Goal: Task Accomplishment & Management: Manage account settings

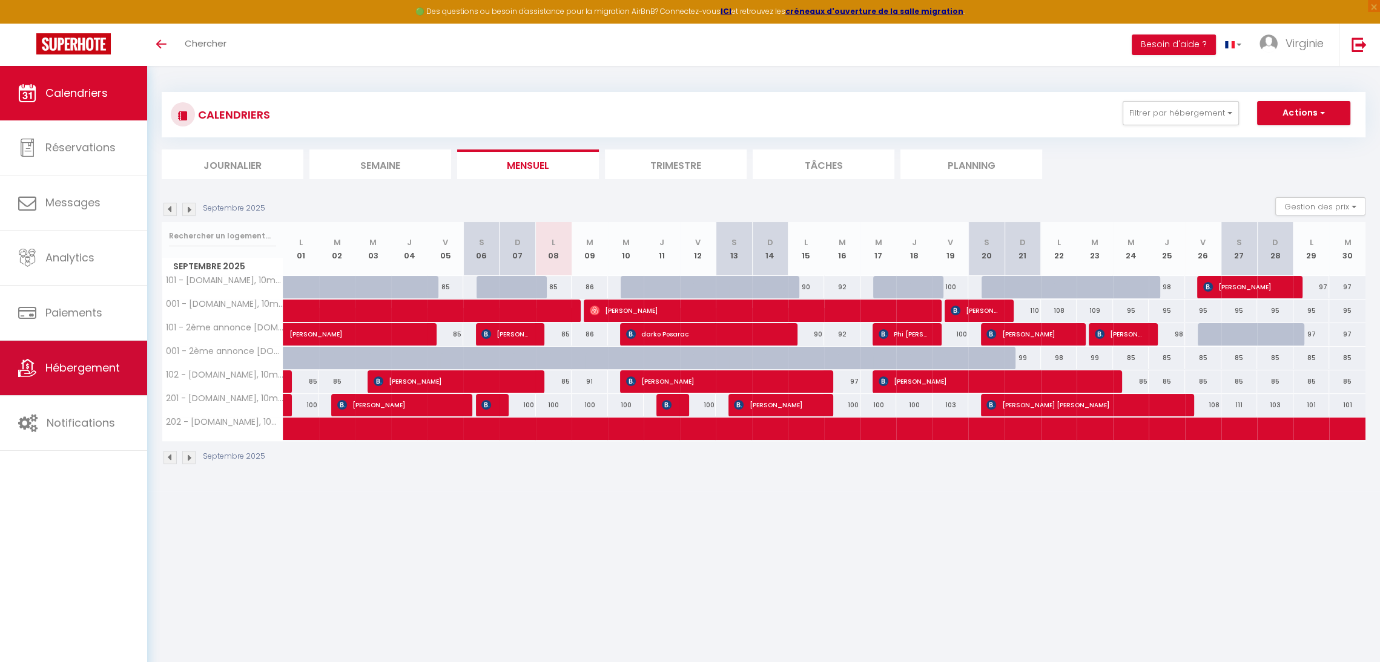
click at [70, 367] on span "Hébergement" at bounding box center [82, 367] width 74 height 15
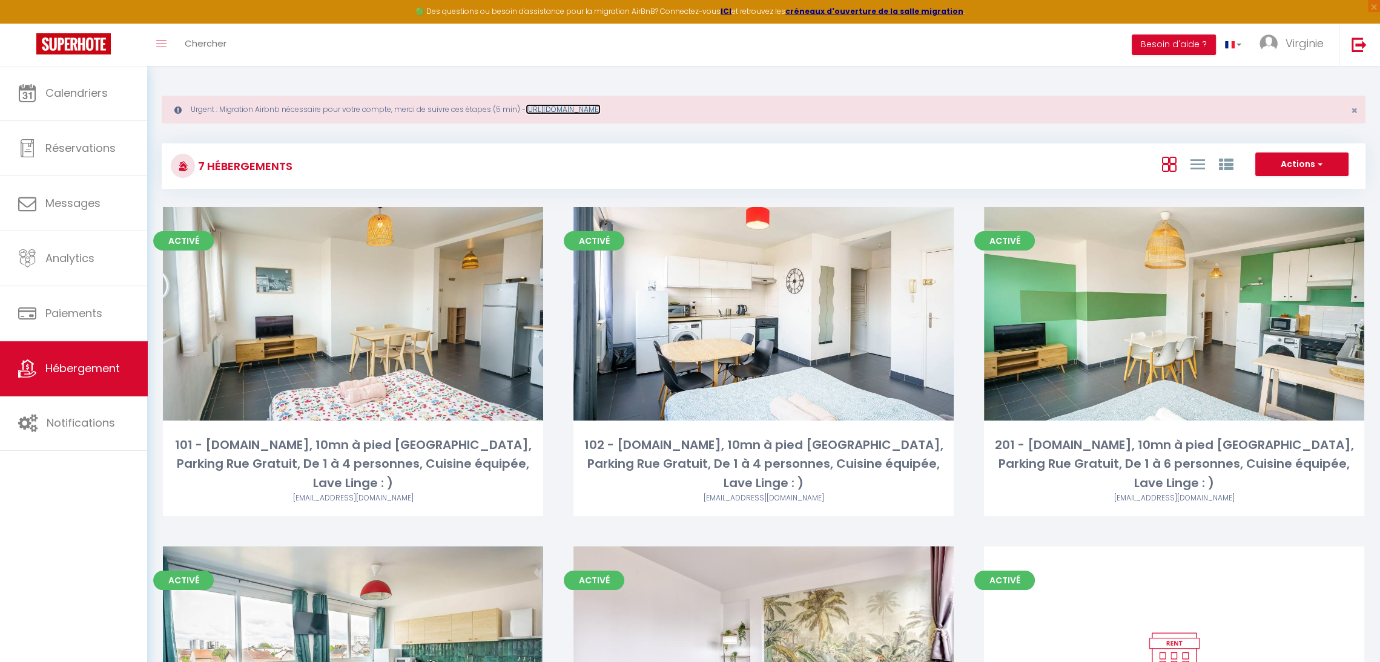
click at [562, 110] on link "[URL][DOMAIN_NAME]" at bounding box center [562, 109] width 75 height 10
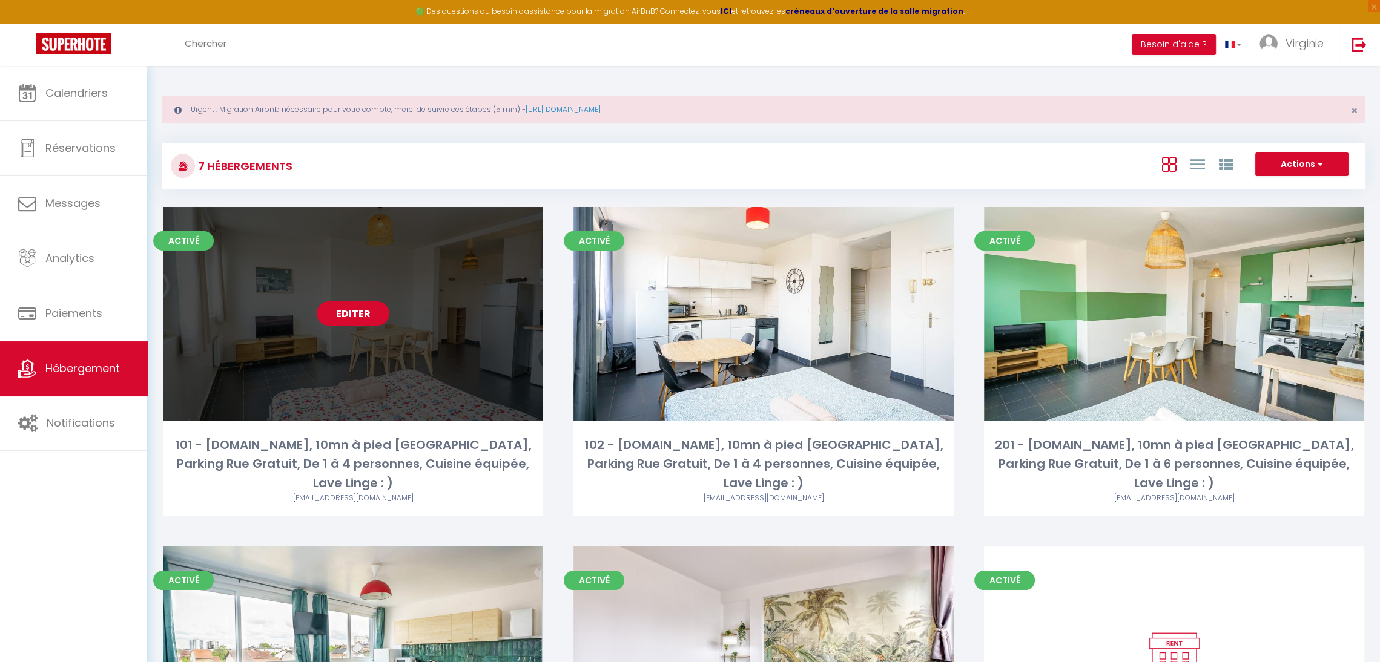
click at [361, 302] on link "Editer" at bounding box center [353, 313] width 73 height 24
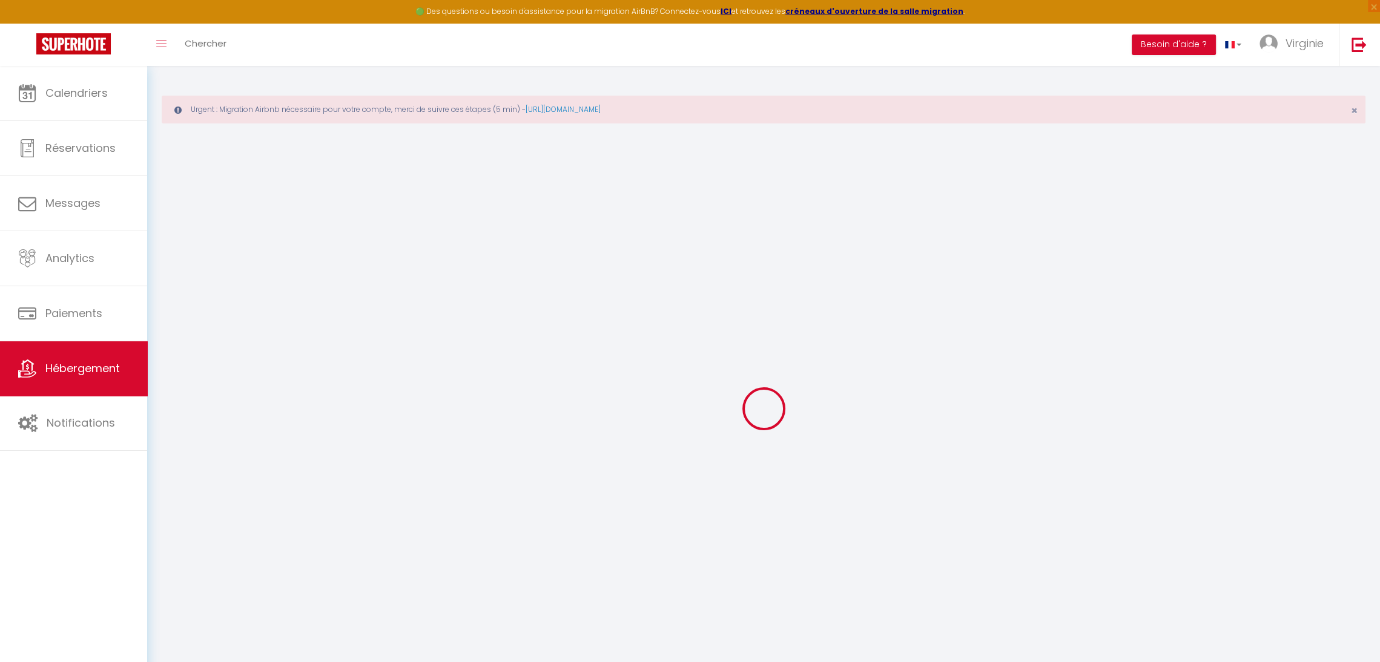
select select "+ 20 %"
select select "+ 30 %"
select select "+ 2 %"
select select "6412-751248496407879077"
select select
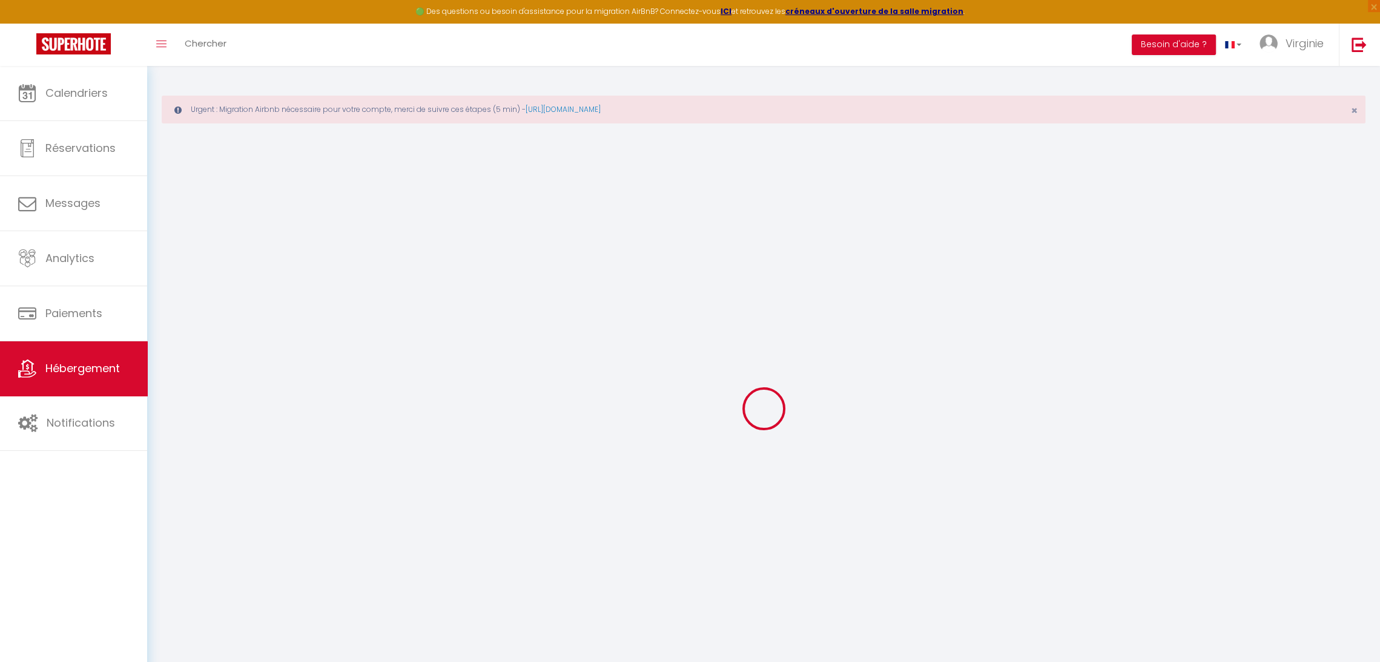
checkbox input "false"
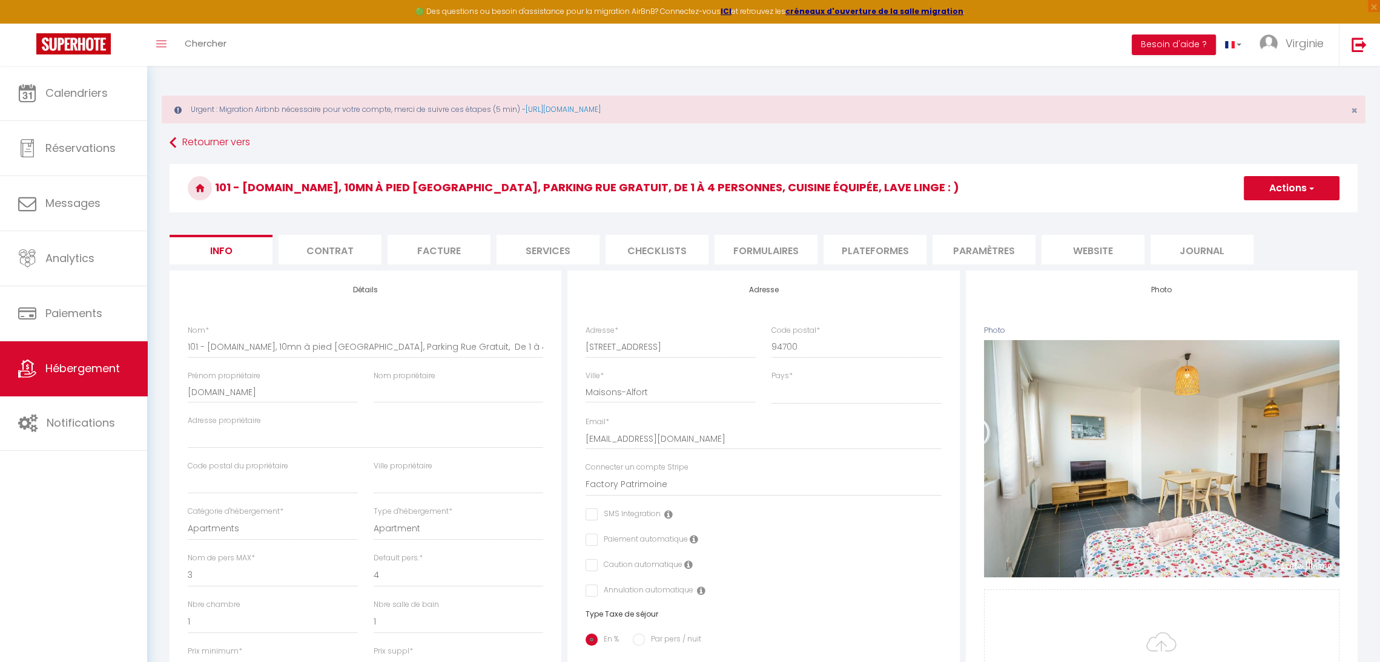
click at [872, 242] on li "Plateformes" at bounding box center [874, 250] width 103 height 30
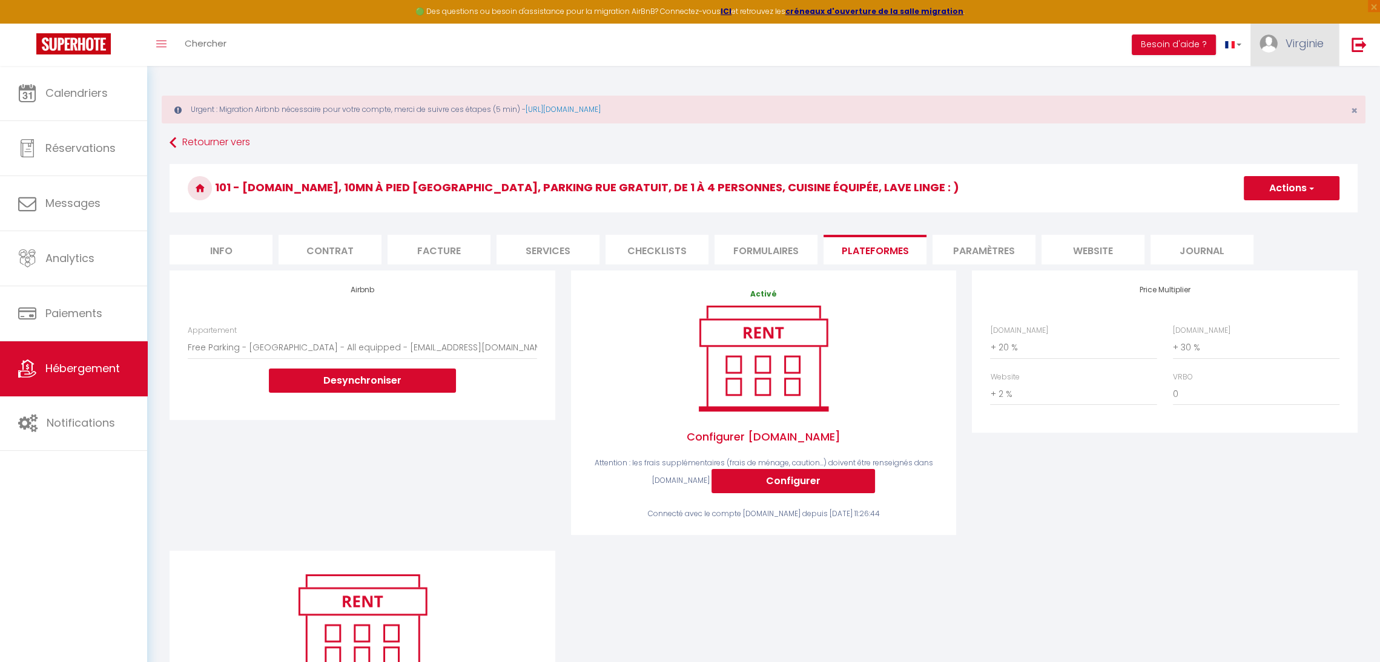
click at [1302, 39] on span "Virginie" at bounding box center [1304, 43] width 38 height 15
click at [1291, 77] on link "Paramètres" at bounding box center [1290, 84] width 90 height 21
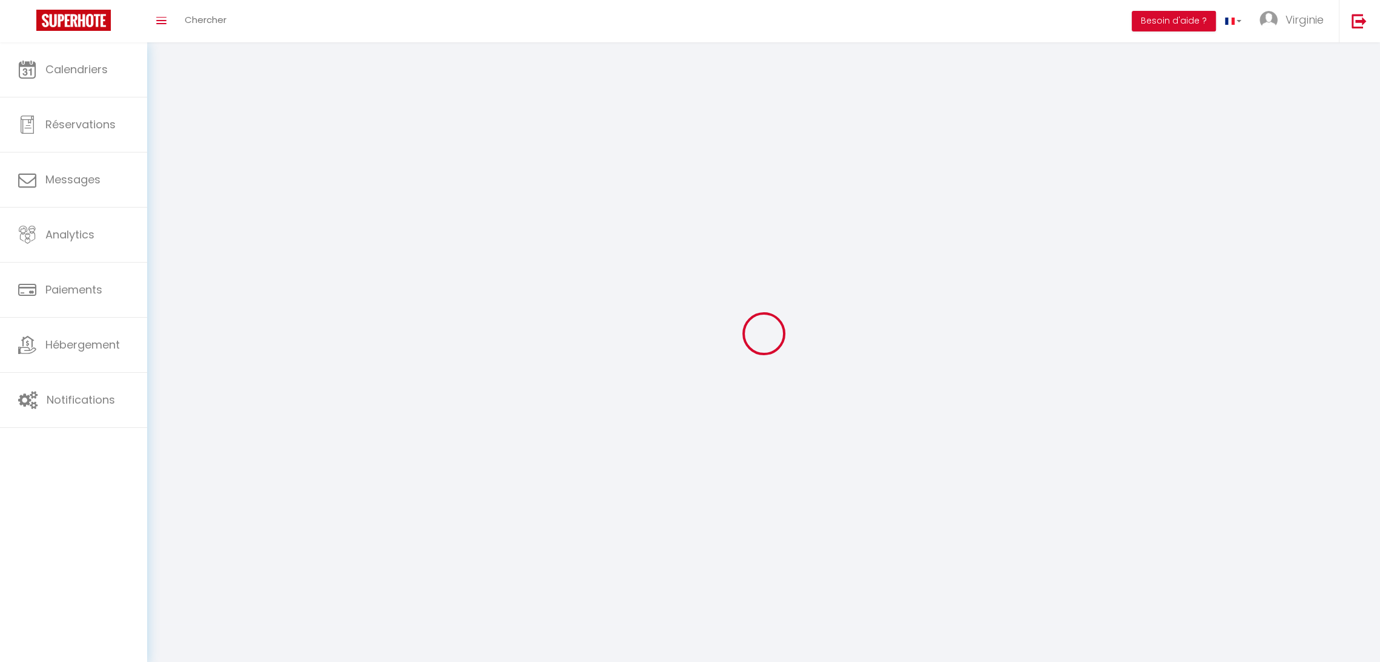
type input "Virginie"
type input "Guionet"
type input "[PHONE_NUMBER]"
type input "[STREET_ADDRESS]"
type input "13840"
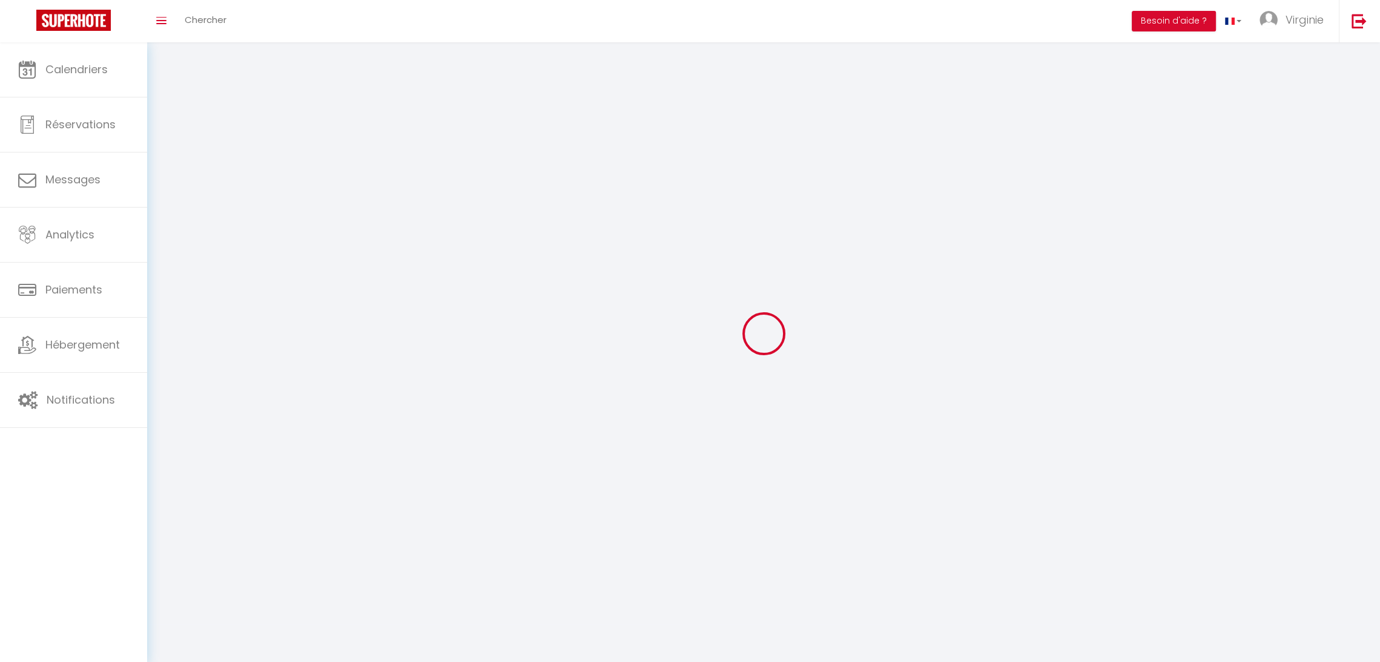
type input "ROGNES"
select select "28"
type input "jDVMiFUaJ3qpyo85lh1jOrycF"
type input "cRKuISCiUITZMUeU5xQcWKPdG"
select select "fr"
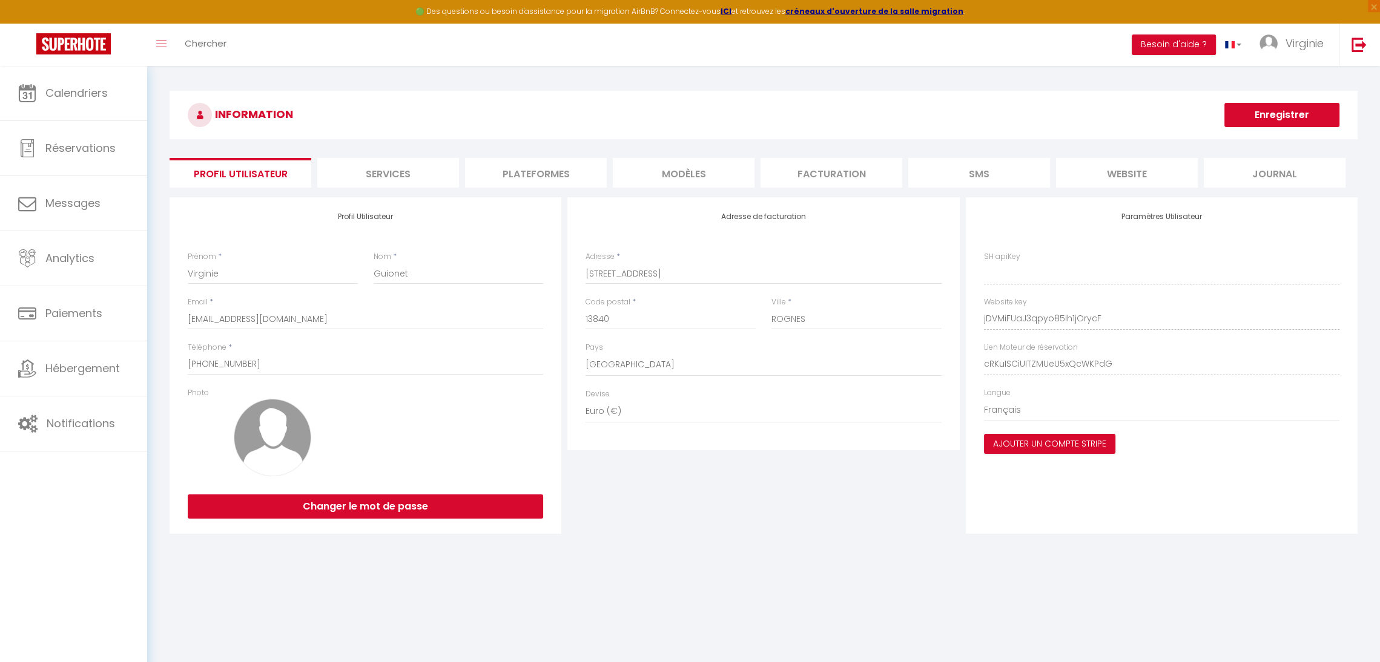
type input "jDVMiFUaJ3qpyo85lh1jOrycF"
type input "cRKuISCiUITZMUeU5xQcWKPdG"
type input "[URL][DOMAIN_NAME]"
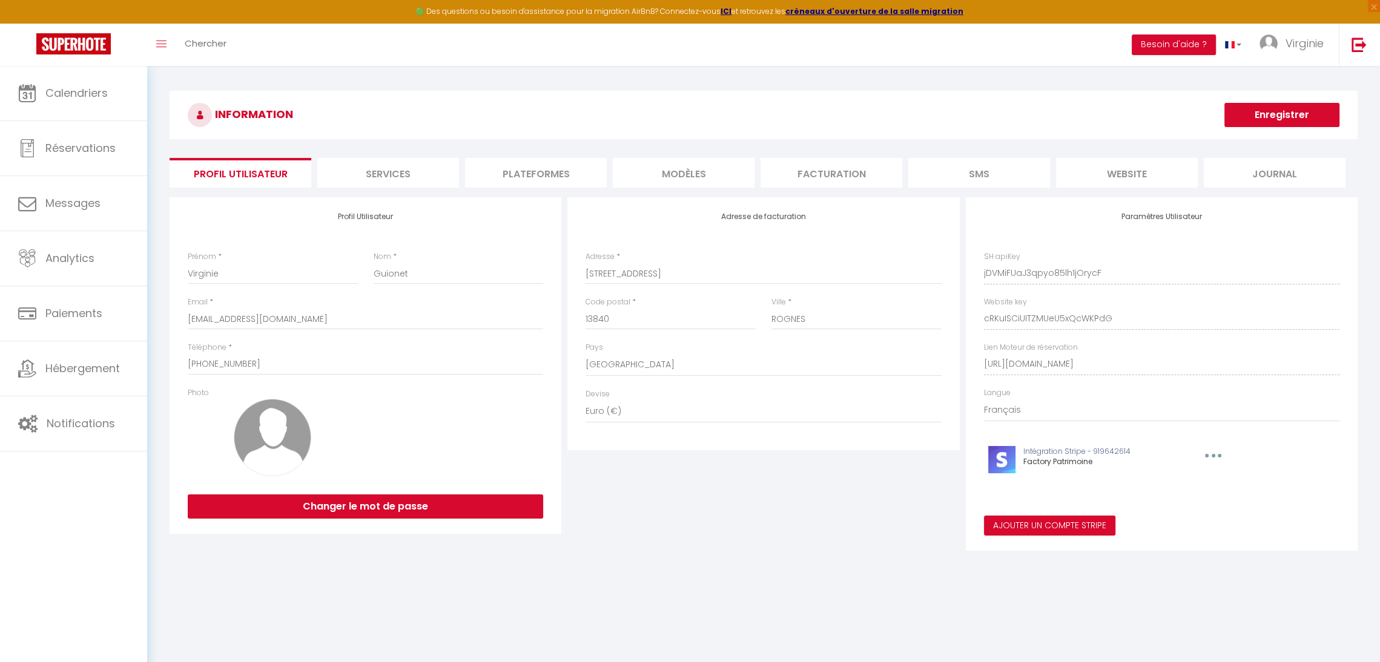
click at [571, 174] on li "Plateformes" at bounding box center [536, 173] width 142 height 30
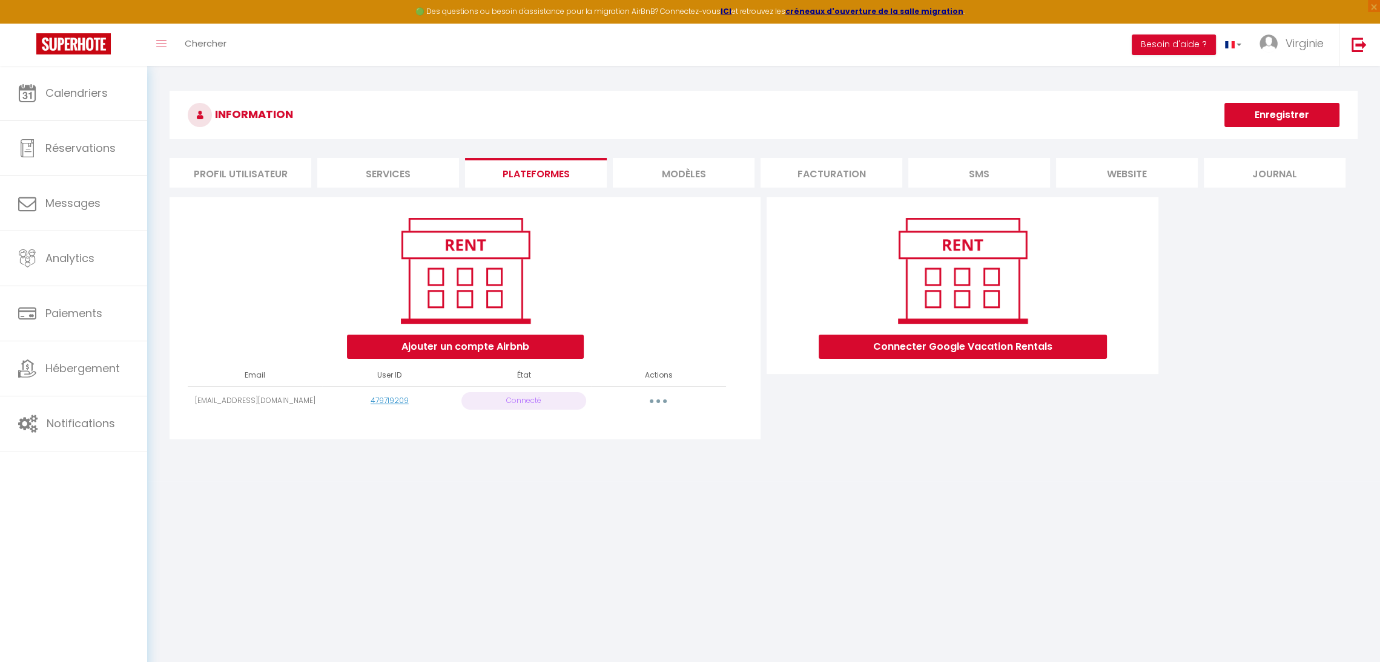
click at [652, 400] on button "button" at bounding box center [658, 401] width 34 height 19
click at [611, 472] on link "Reconnecter le compte" at bounding box center [605, 472] width 134 height 21
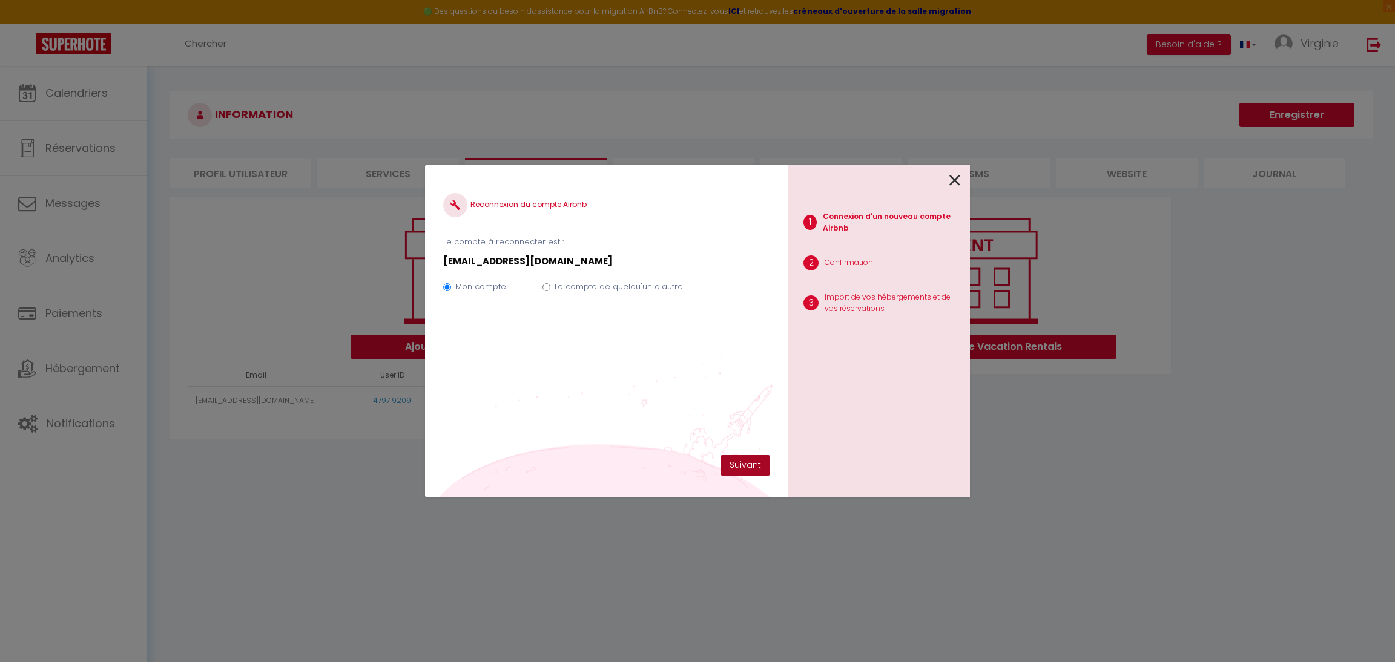
click at [738, 460] on button "Suivant" at bounding box center [745, 465] width 50 height 21
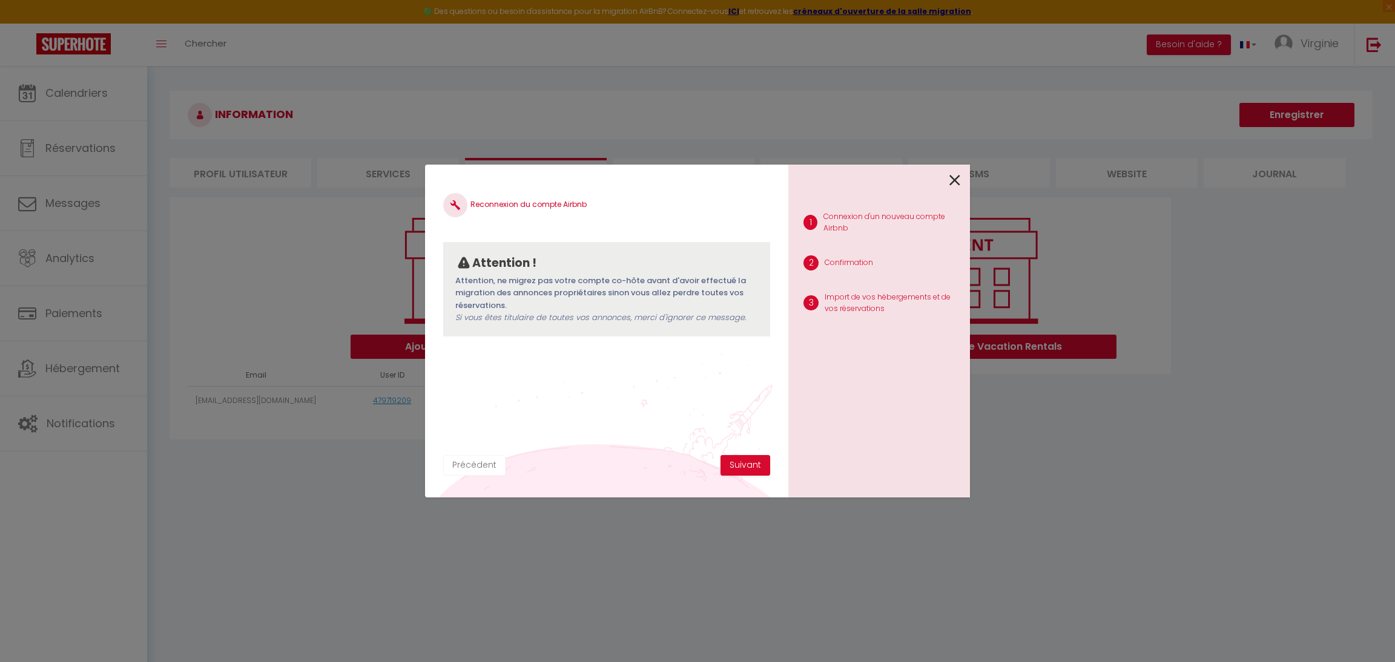
click at [482, 465] on button "Précédent" at bounding box center [474, 465] width 62 height 21
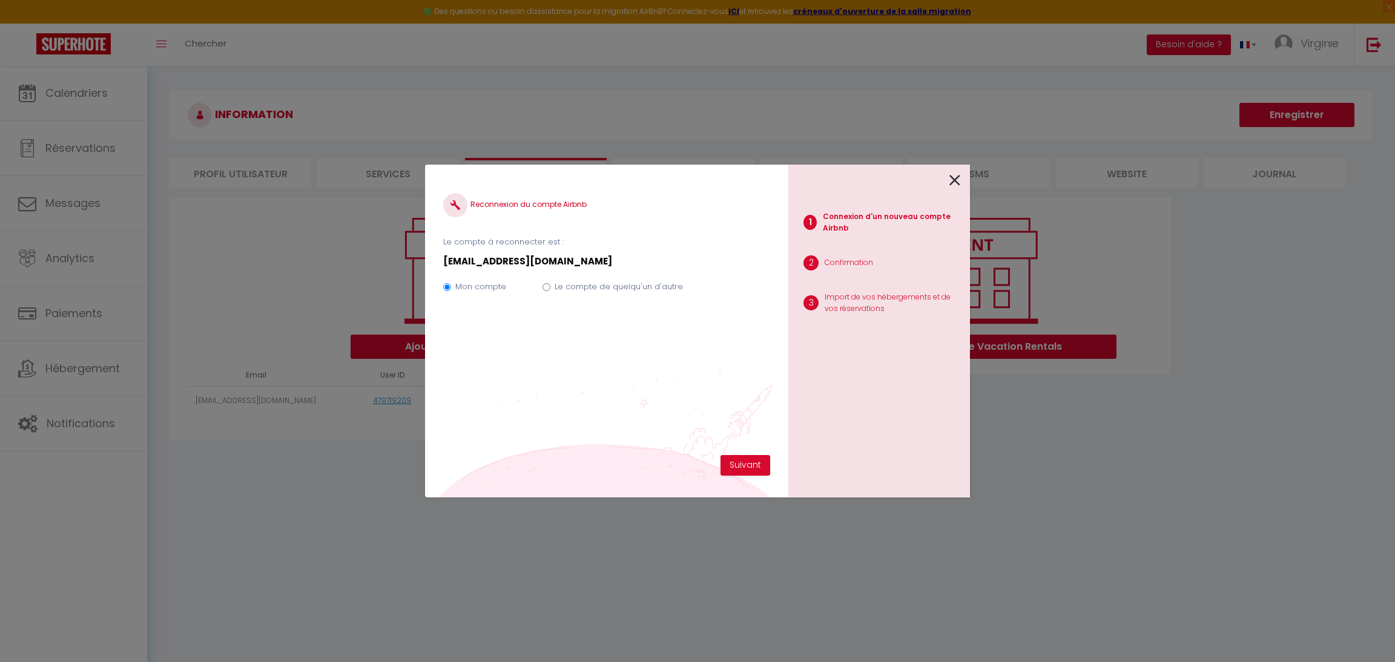
click at [765, 451] on div "Reconnexion du compte Airbnb Le compte à reconnecter est : [EMAIL_ADDRESS][DOMA…" at bounding box center [606, 319] width 327 height 272
click at [758, 459] on button "Suivant" at bounding box center [745, 465] width 50 height 21
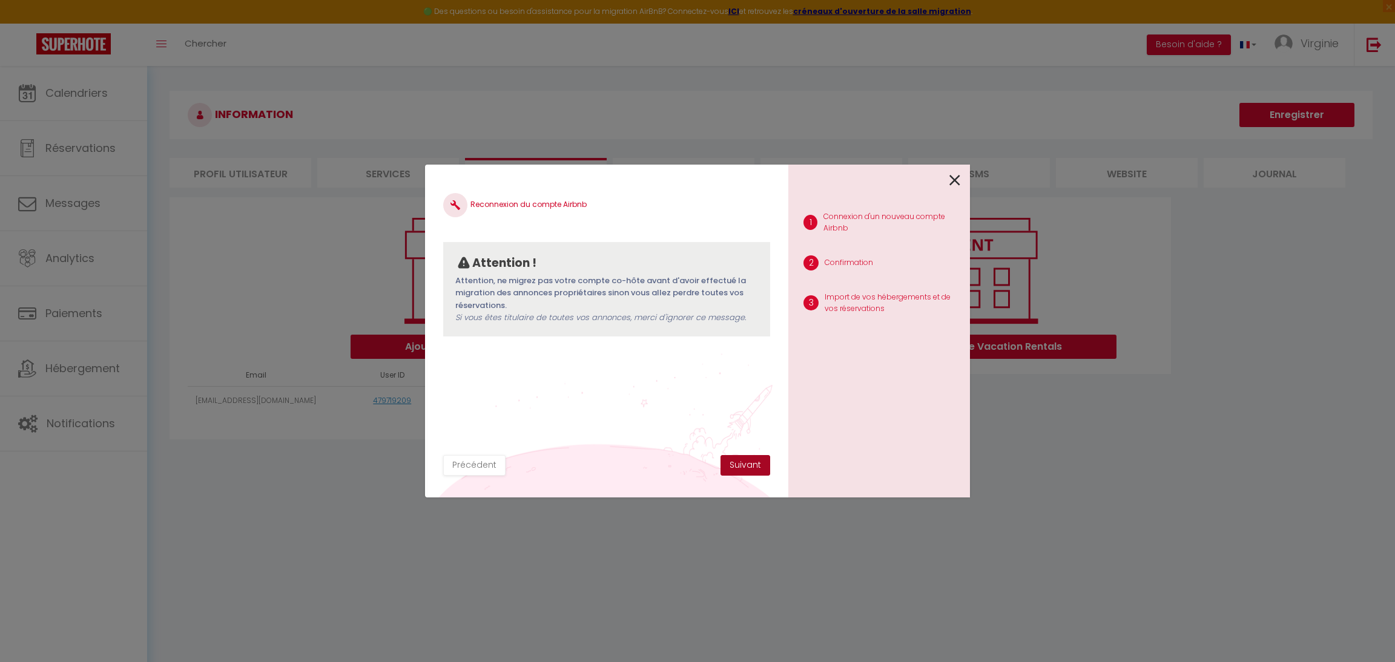
drag, startPoint x: 758, startPoint y: 460, endPoint x: 737, endPoint y: 420, distance: 45.5
click at [737, 420] on form "Reconnexion du compte Airbnb Attention ! Attention, ne migrez pas votre compte …" at bounding box center [606, 319] width 327 height 272
click at [751, 463] on button "Suivant" at bounding box center [745, 465] width 50 height 21
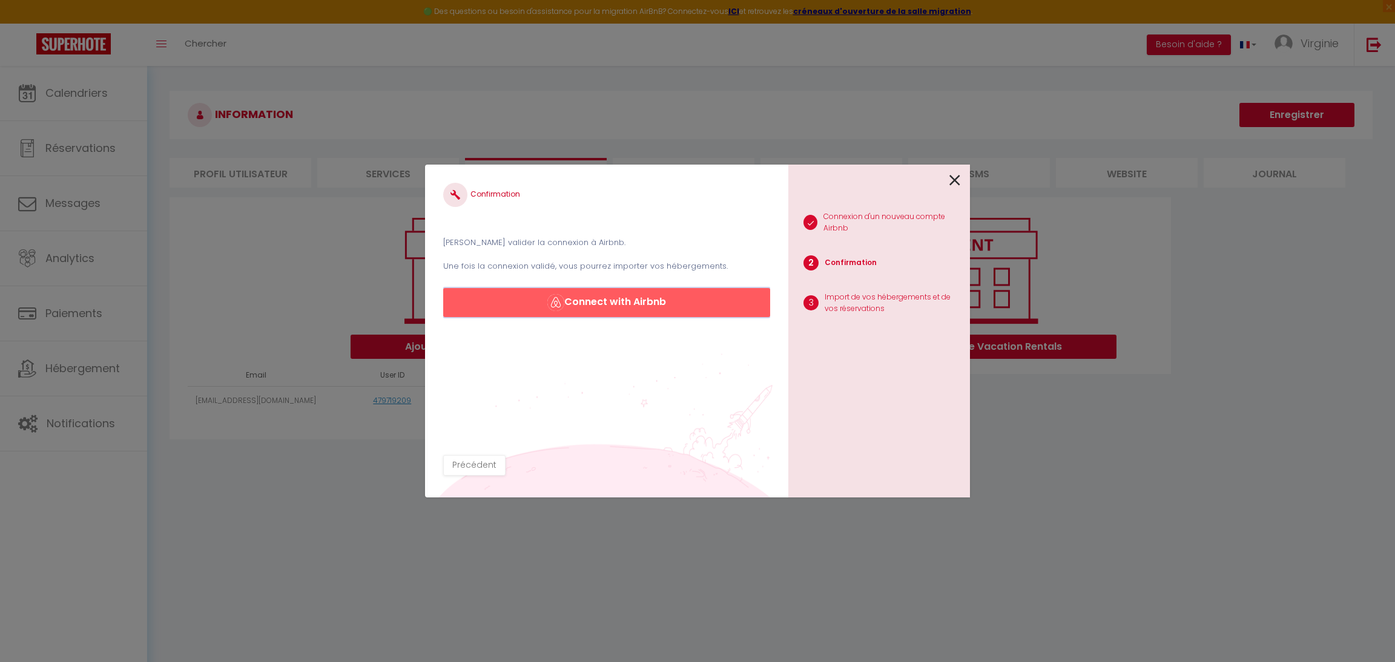
click at [617, 301] on button "Connect with Airbnb" at bounding box center [606, 302] width 327 height 29
click at [627, 303] on button "Connect with Airbnb" at bounding box center [606, 302] width 327 height 29
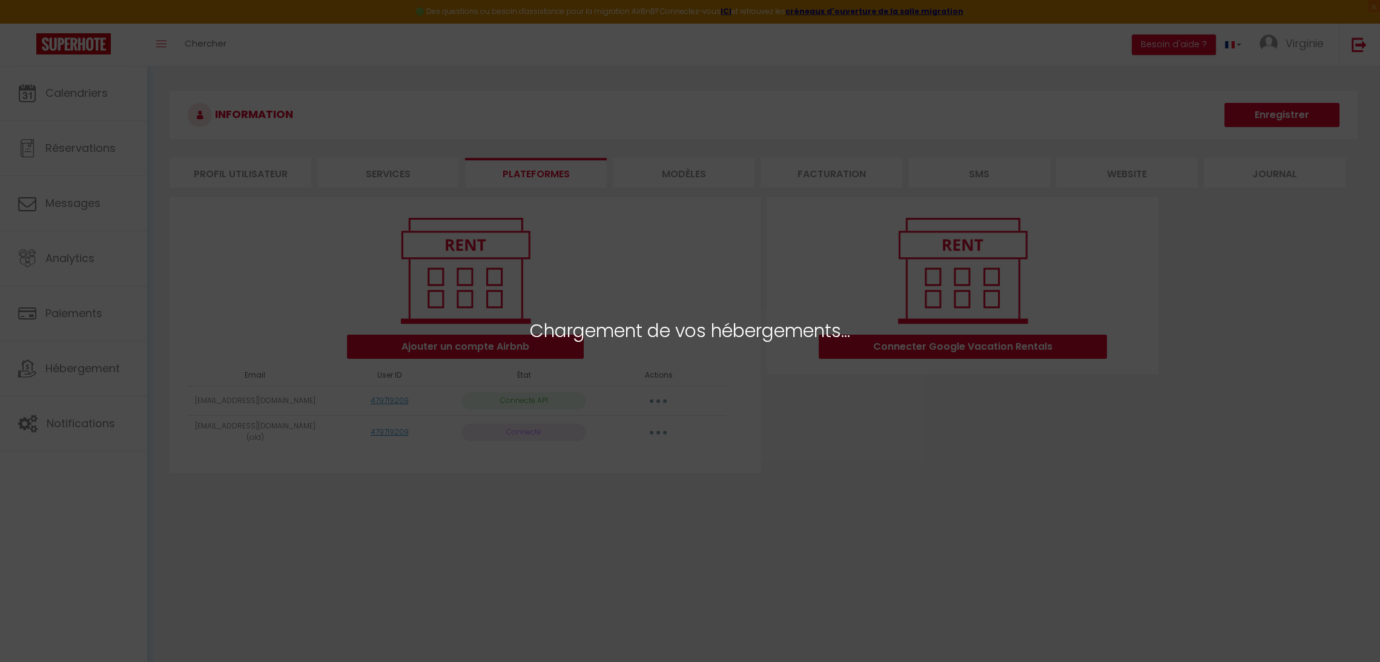
select select "50296"
select select "50298"
select select "50301"
select select "50299"
select select "66053"
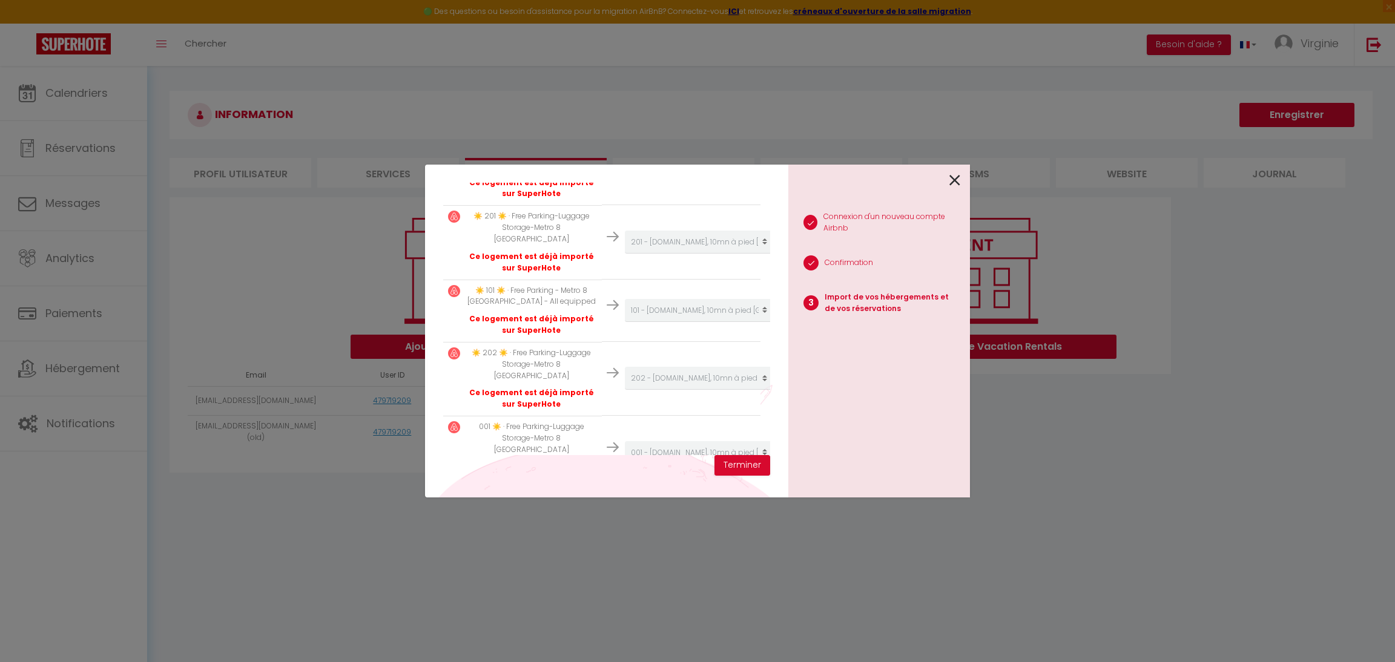
scroll to position [310, 0]
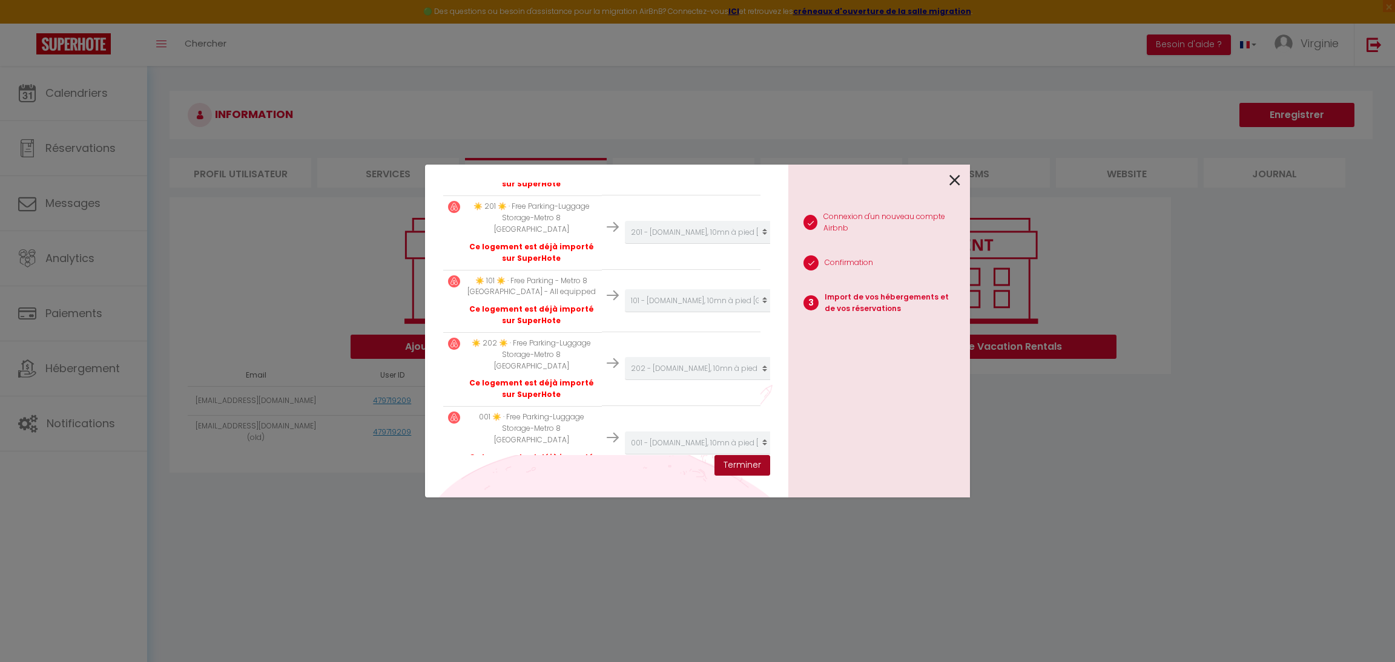
click at [733, 473] on button "Terminer" at bounding box center [742, 465] width 56 height 21
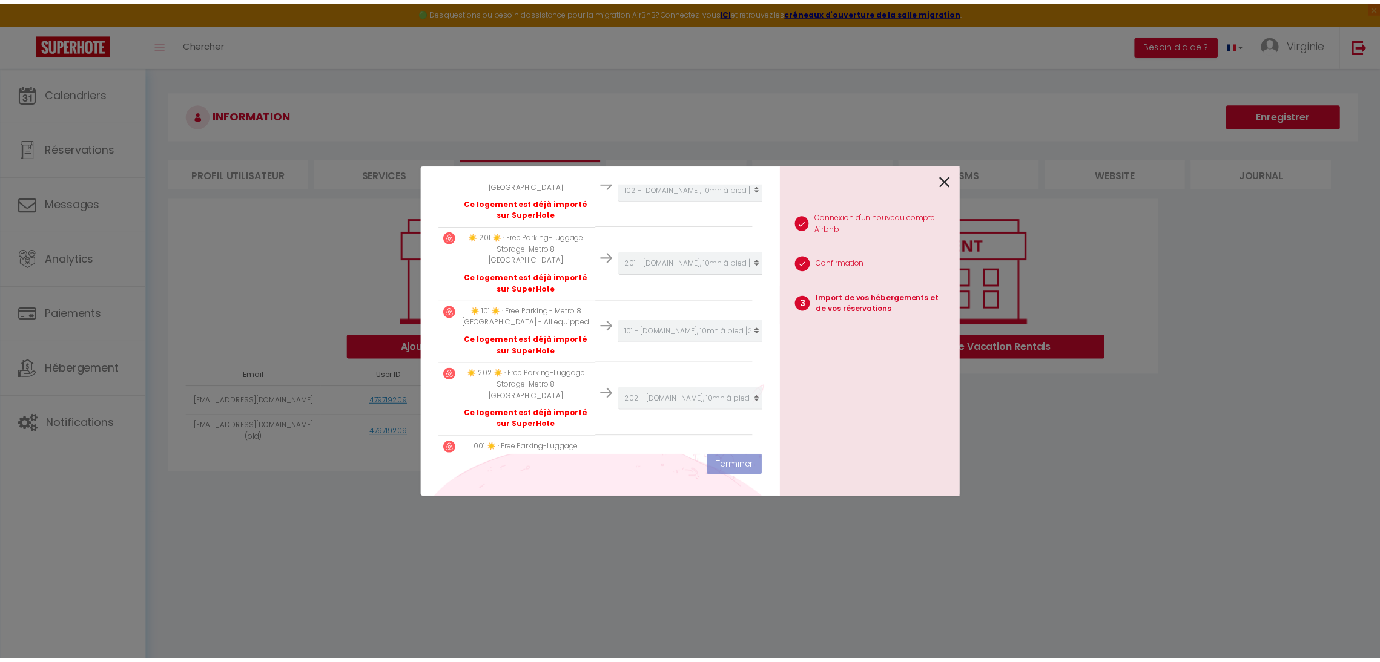
scroll to position [340, 0]
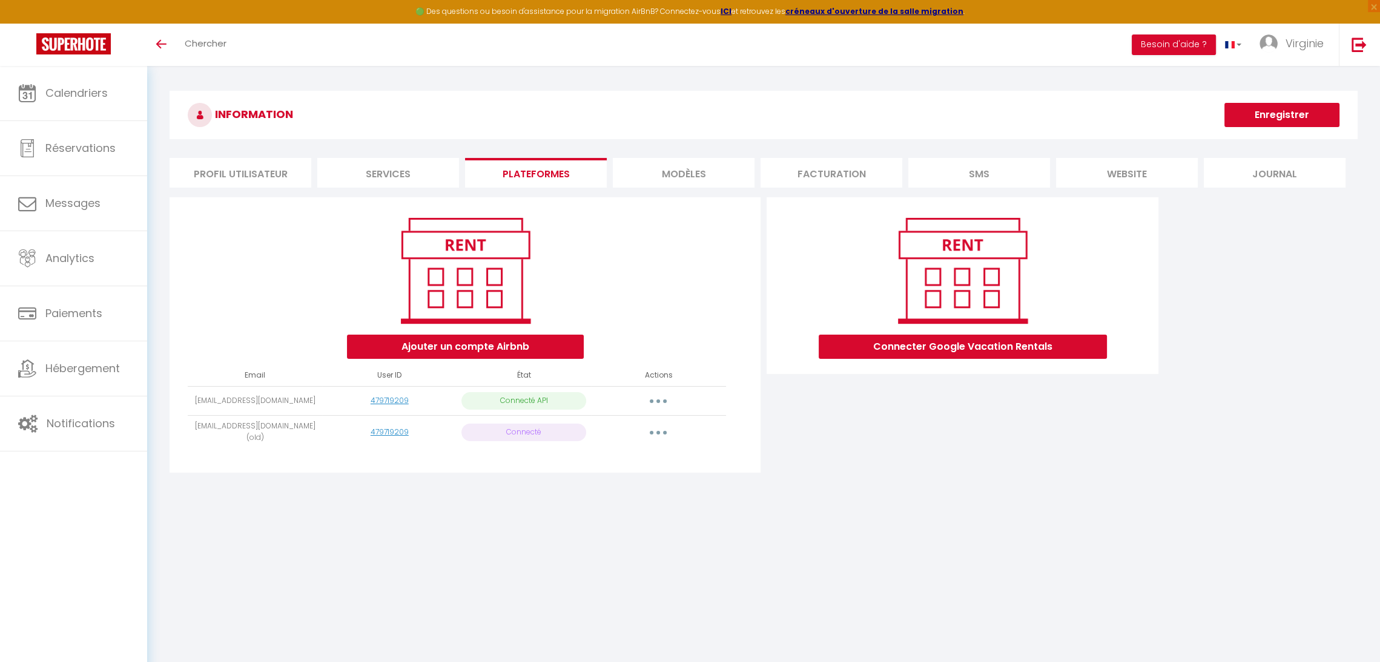
click at [659, 397] on button "button" at bounding box center [658, 401] width 34 height 19
click at [1282, 107] on button "Enregistrer" at bounding box center [1281, 115] width 115 height 24
click at [1303, 113] on button "Enregistrer" at bounding box center [1281, 115] width 115 height 24
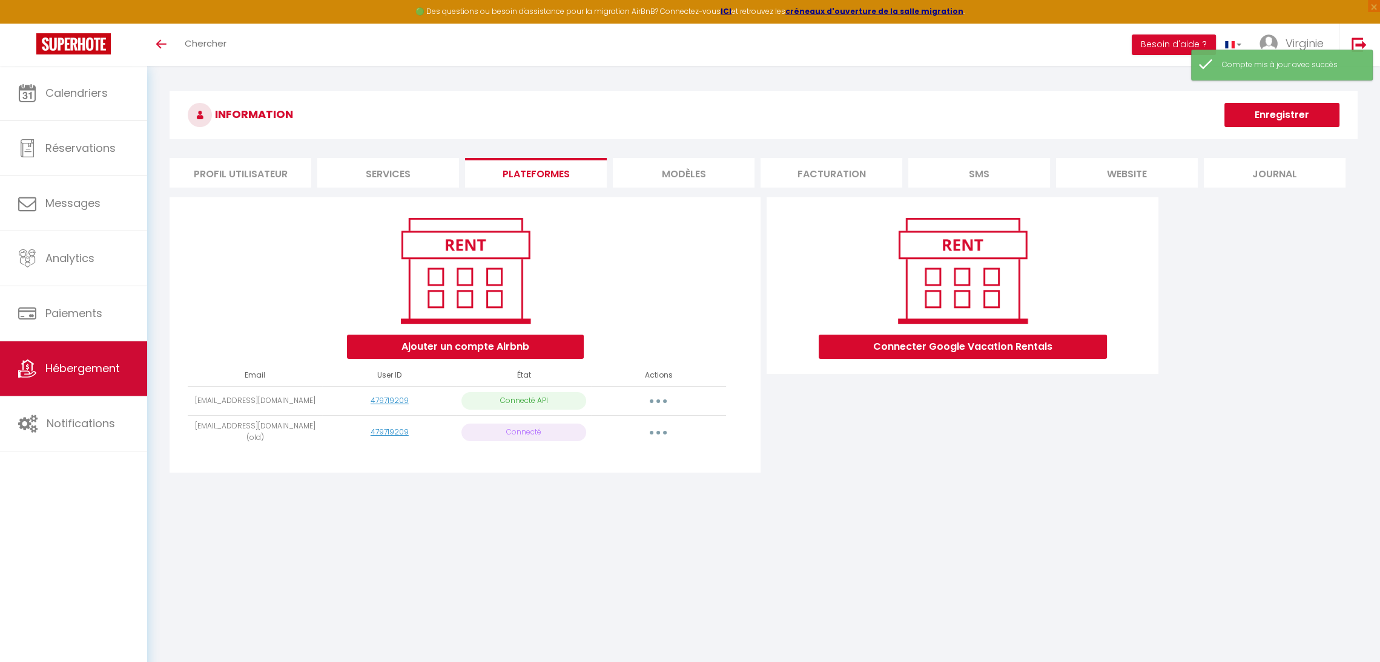
click at [45, 373] on span "Hébergement" at bounding box center [82, 368] width 74 height 15
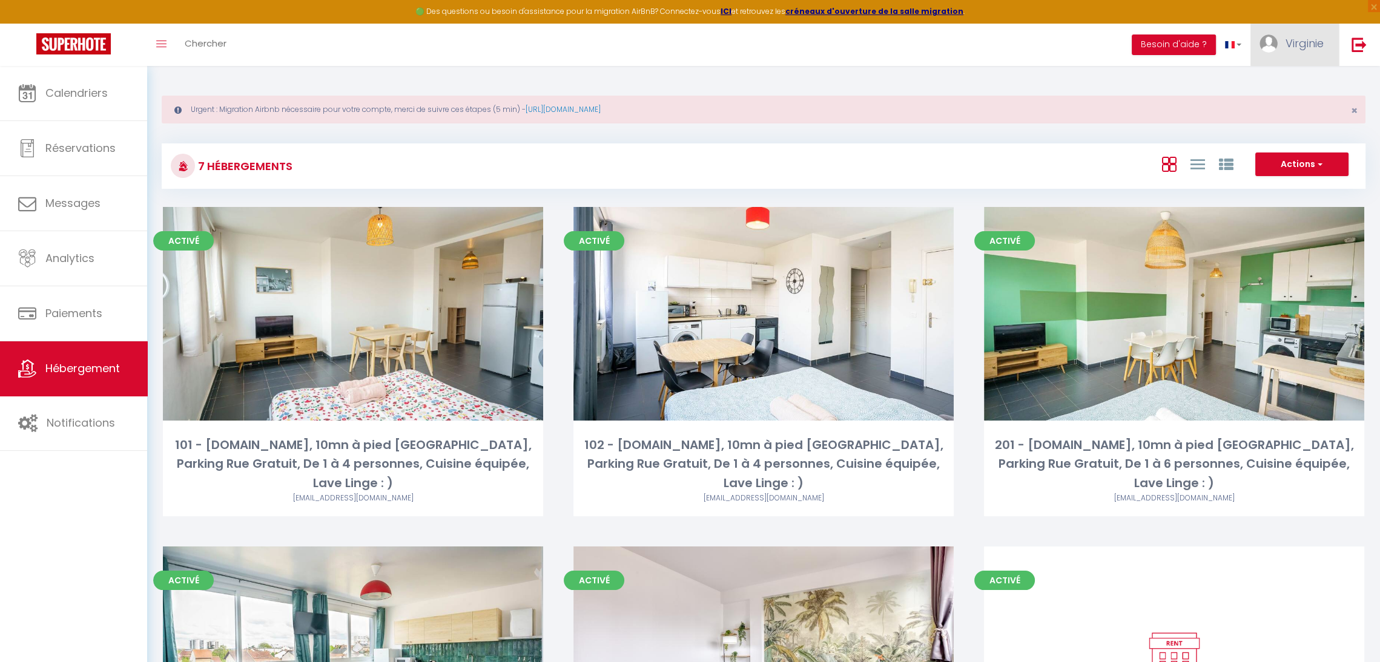
click at [1294, 38] on span "Virginie" at bounding box center [1304, 43] width 38 height 15
click at [1194, 172] on link at bounding box center [1197, 164] width 15 height 20
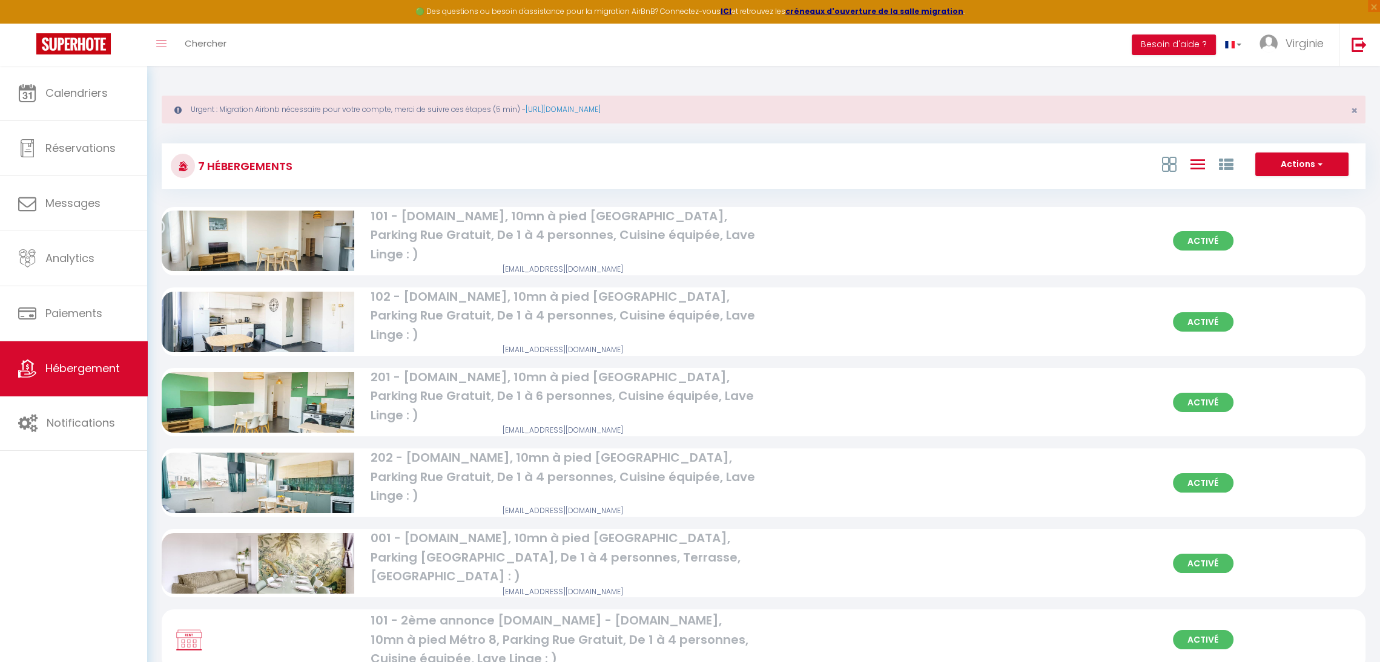
click at [1235, 163] on div at bounding box center [1197, 164] width 84 height 23
click at [1230, 163] on icon at bounding box center [1225, 164] width 15 height 15
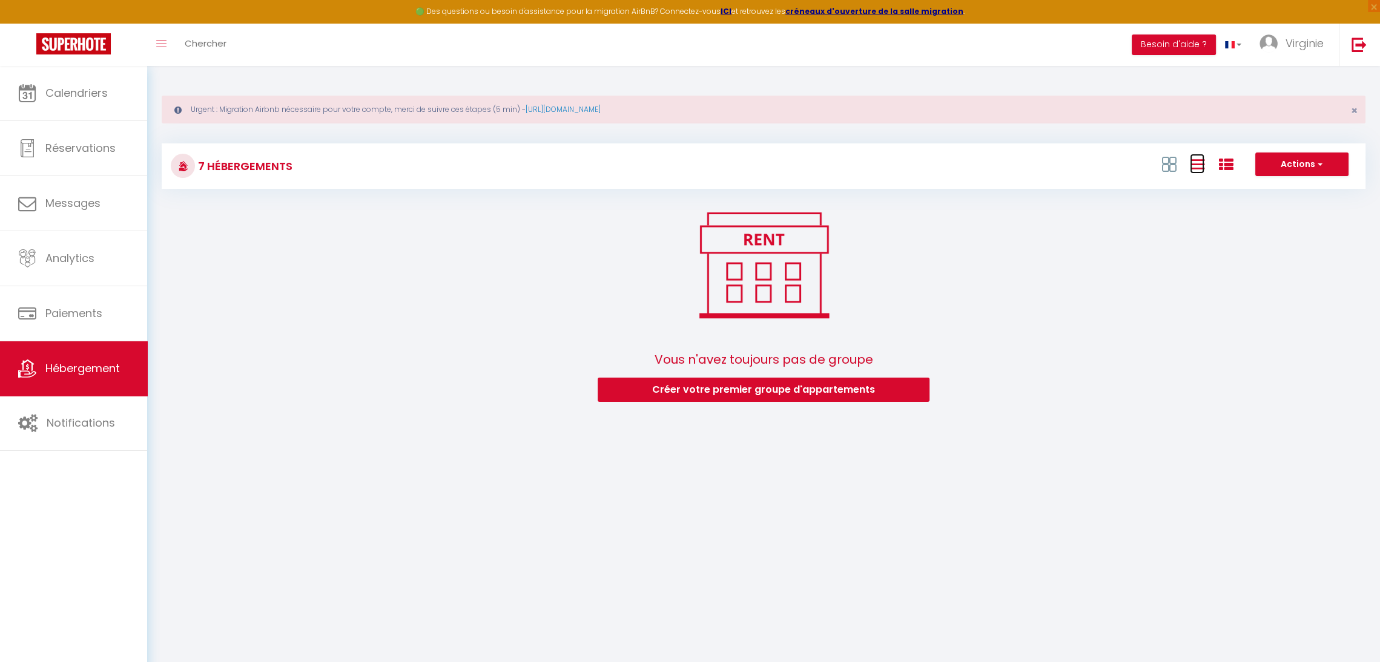
click at [1191, 166] on icon at bounding box center [1197, 164] width 15 height 15
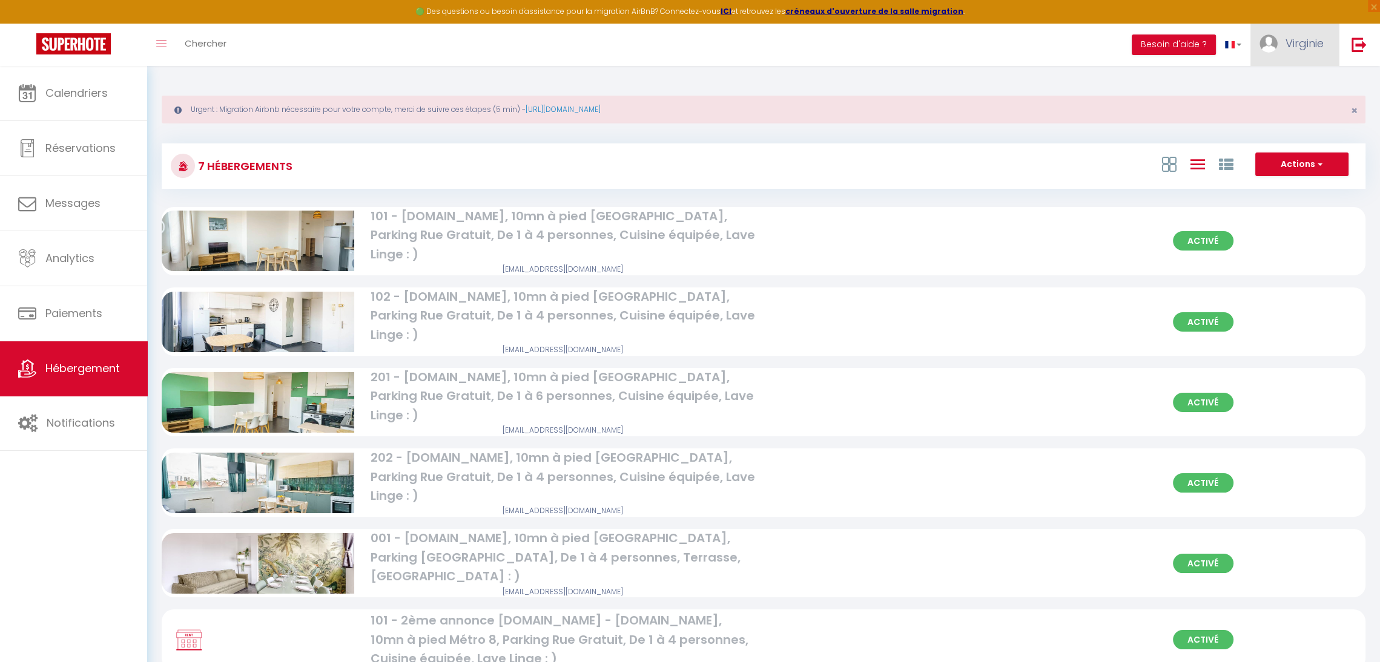
click at [1303, 44] on span "Virginie" at bounding box center [1304, 43] width 38 height 15
click at [1277, 85] on link "Paramètres" at bounding box center [1290, 84] width 90 height 21
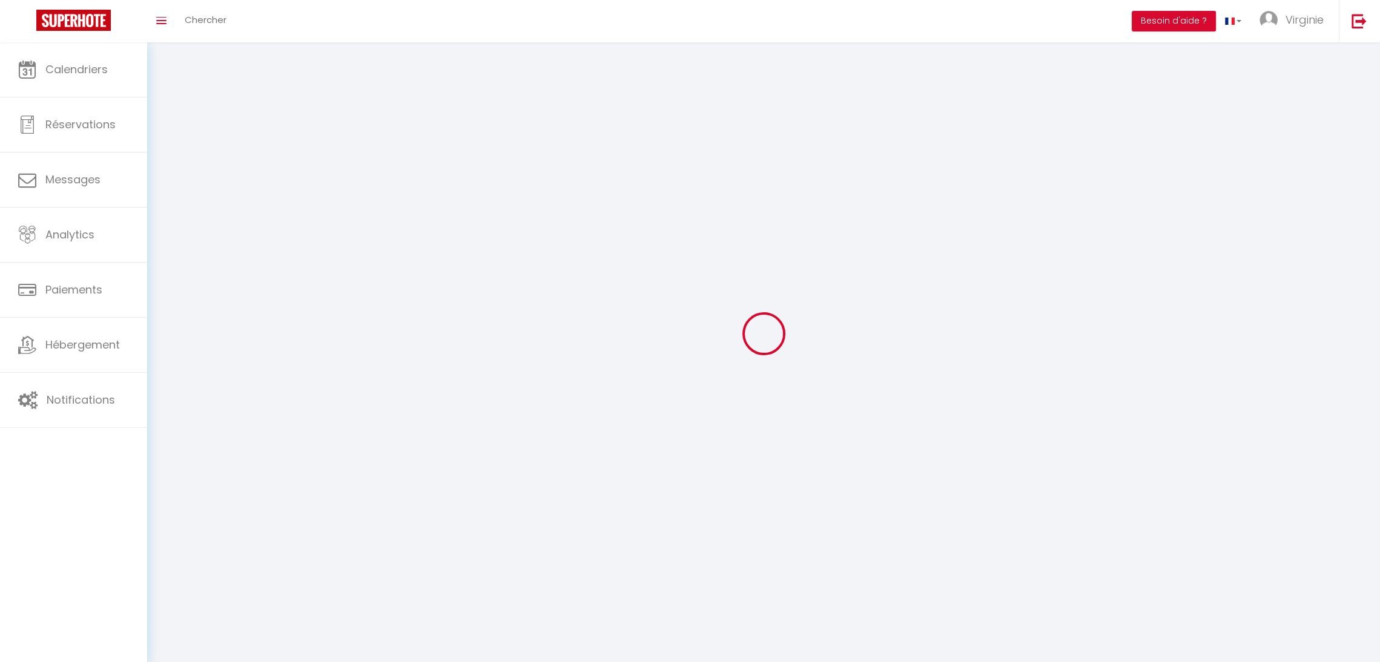
type input "Virginie"
type input "Guionet"
type input "[PHONE_NUMBER]"
type input "[STREET_ADDRESS]"
type input "13840"
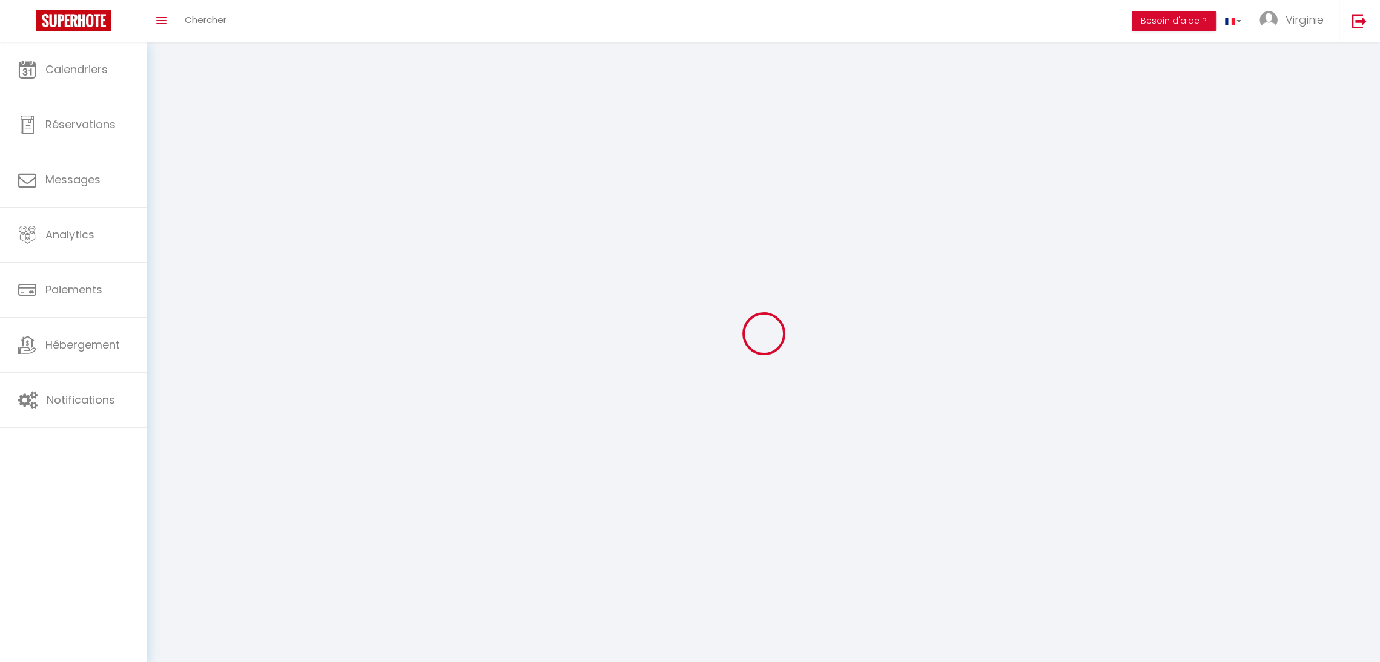
type input "ROGNES"
type input "jDVMiFUaJ3qpyo85lh1jOrycF"
type input "cRKuISCiUITZMUeU5xQcWKPdG"
type input "[URL][DOMAIN_NAME]"
select select "28"
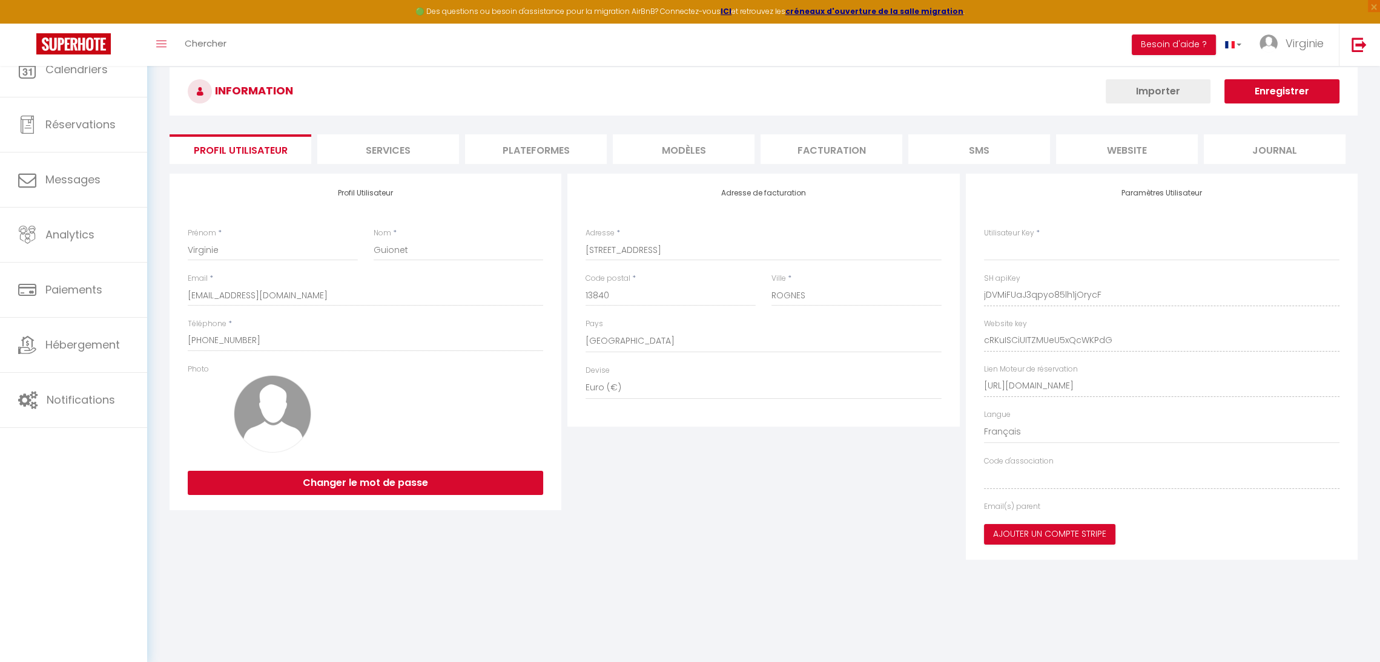
type input "jDVMiFUaJ3qpyo85lh1jOrycF"
type input "cRKuISCiUITZMUeU5xQcWKPdG"
type input "[URL][DOMAIN_NAME]"
select select "fr"
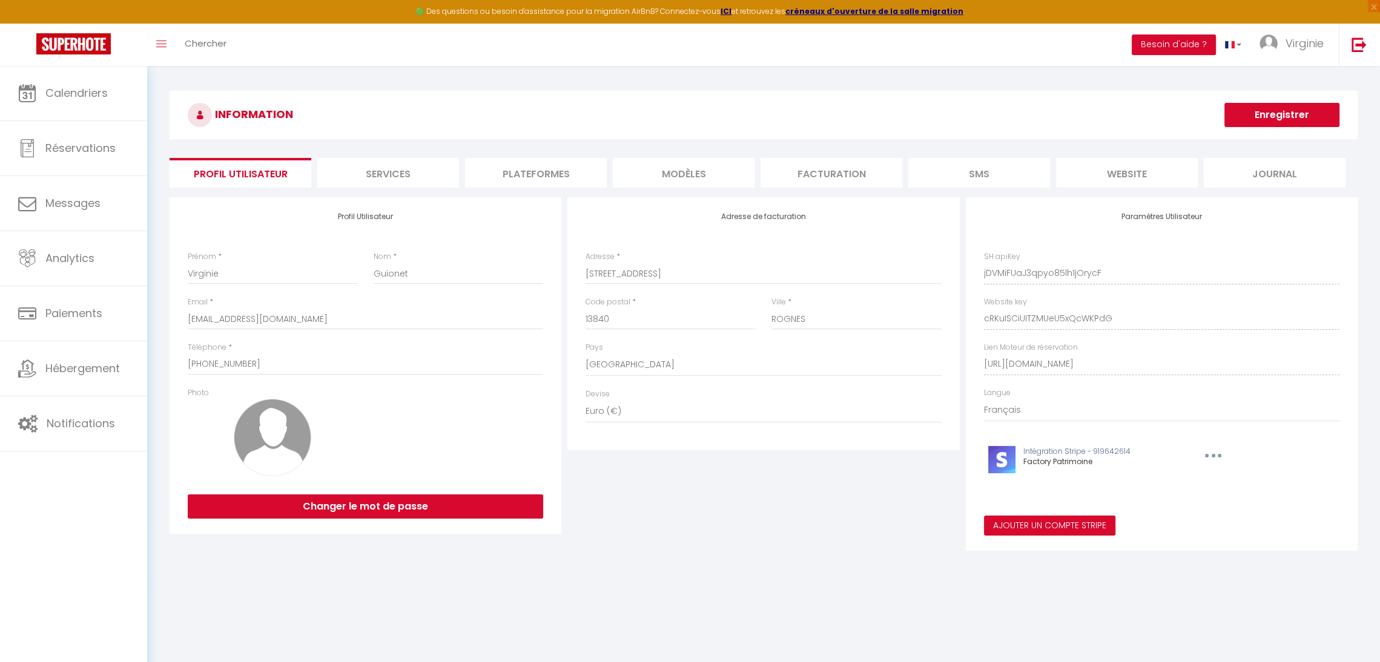
click at [704, 167] on li "MODÈLES" at bounding box center [684, 173] width 142 height 30
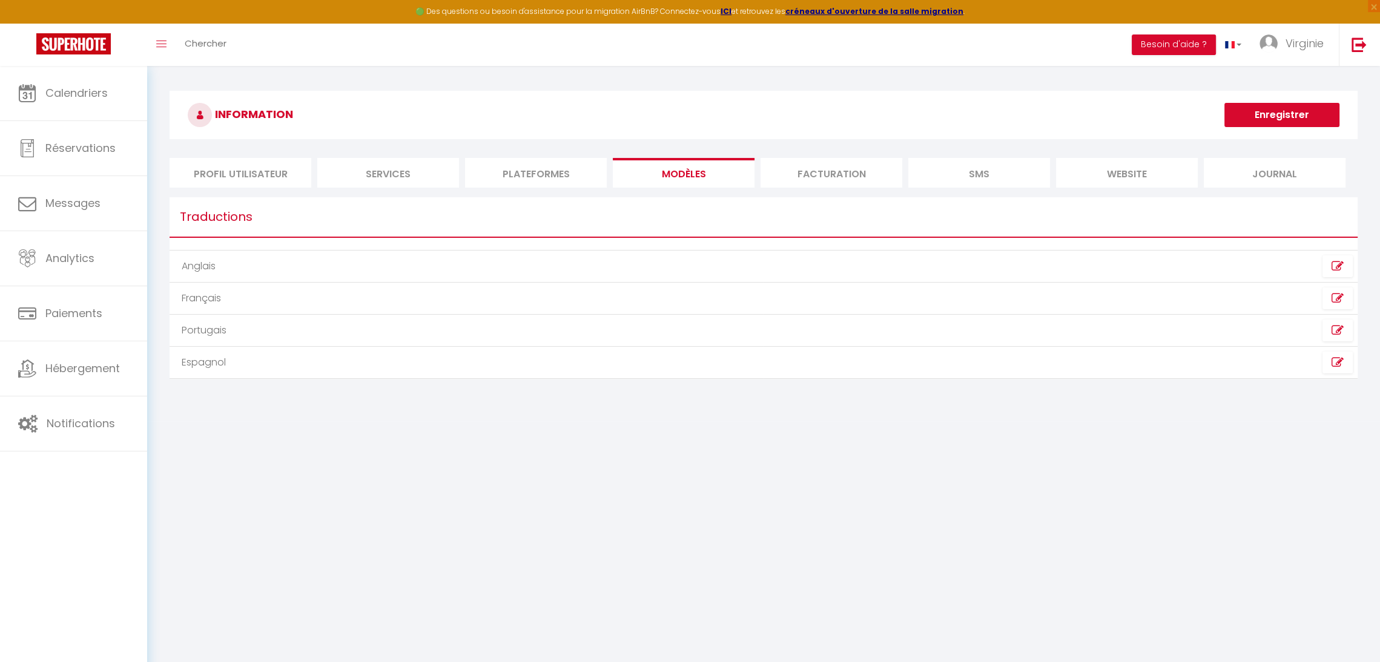
click at [538, 169] on li "Plateformes" at bounding box center [536, 173] width 142 height 30
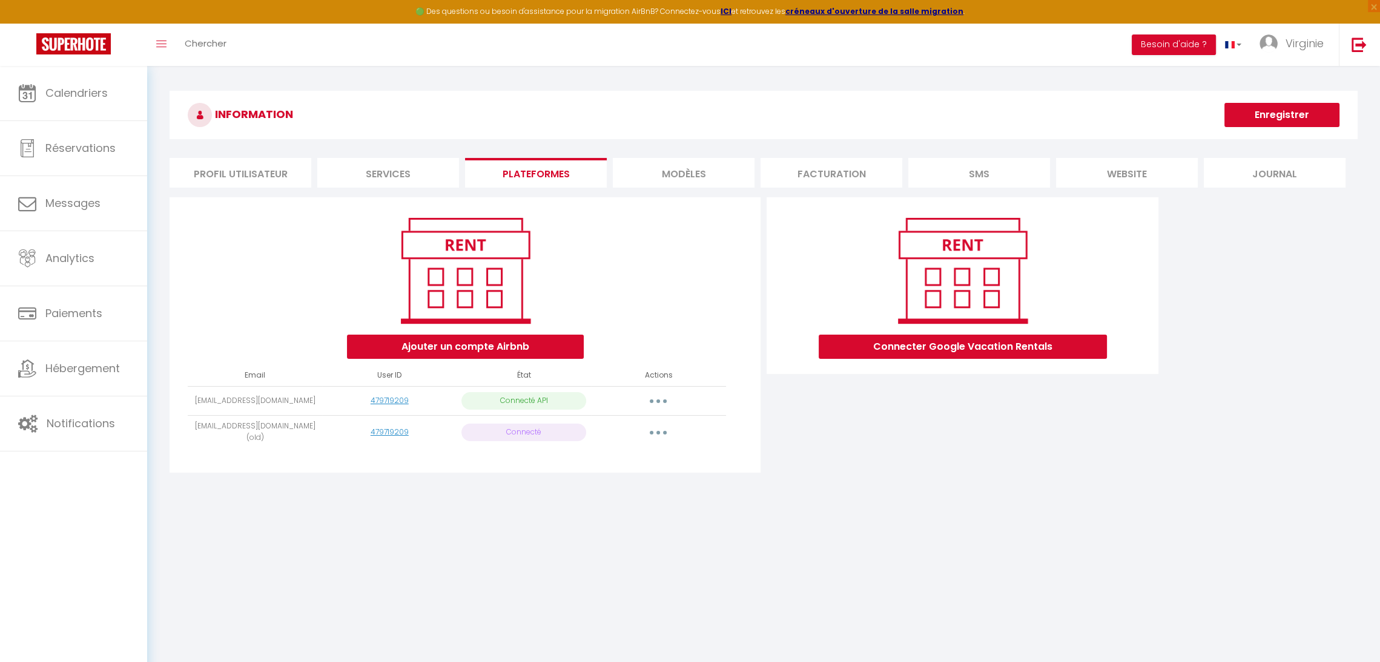
click at [654, 404] on button "button" at bounding box center [658, 401] width 34 height 19
click at [771, 536] on body "🟢 Des questions ou besoin d'assistance pour la migration AirBnB? Connectez-vous…" at bounding box center [690, 397] width 1380 height 662
